Goal: Find specific page/section: Find specific page/section

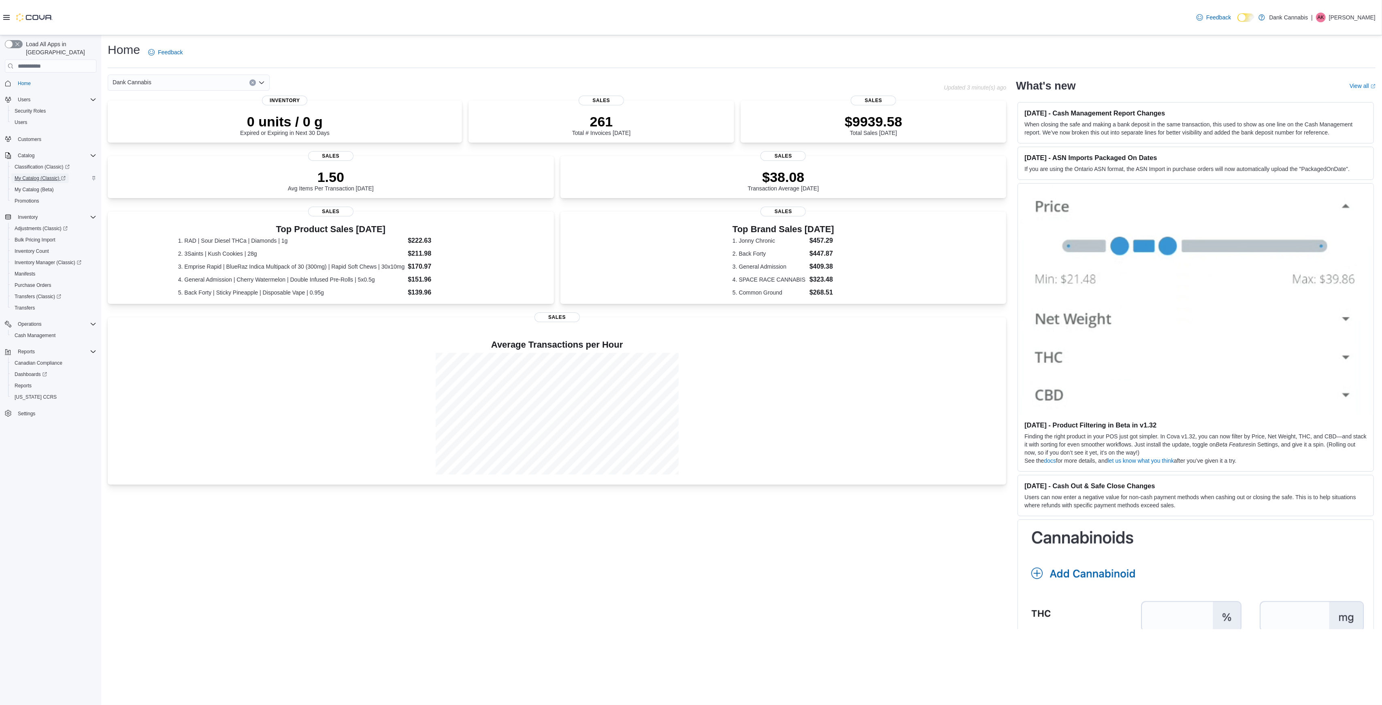
click at [33, 175] on span "My Catalog (Classic)" at bounding box center [40, 178] width 51 height 6
